Goal: Transaction & Acquisition: Book appointment/travel/reservation

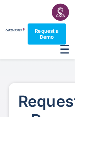
select select "**"
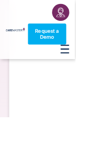
scroll to position [1110, 0]
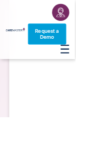
click at [57, 52] on span "Request a Demo" at bounding box center [61, 44] width 45 height 15
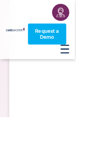
click at [81, 22] on link at bounding box center [79, 16] width 22 height 22
